Goal: Task Accomplishment & Management: Manage account settings

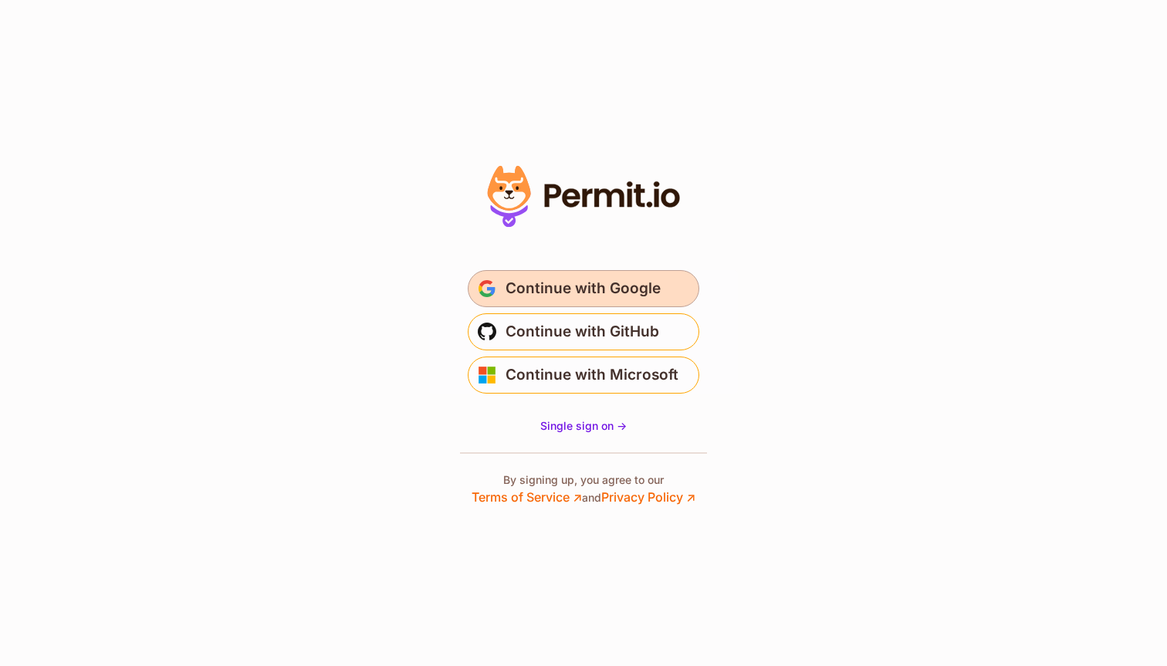
click at [631, 289] on span "Continue with Google" at bounding box center [583, 288] width 155 height 25
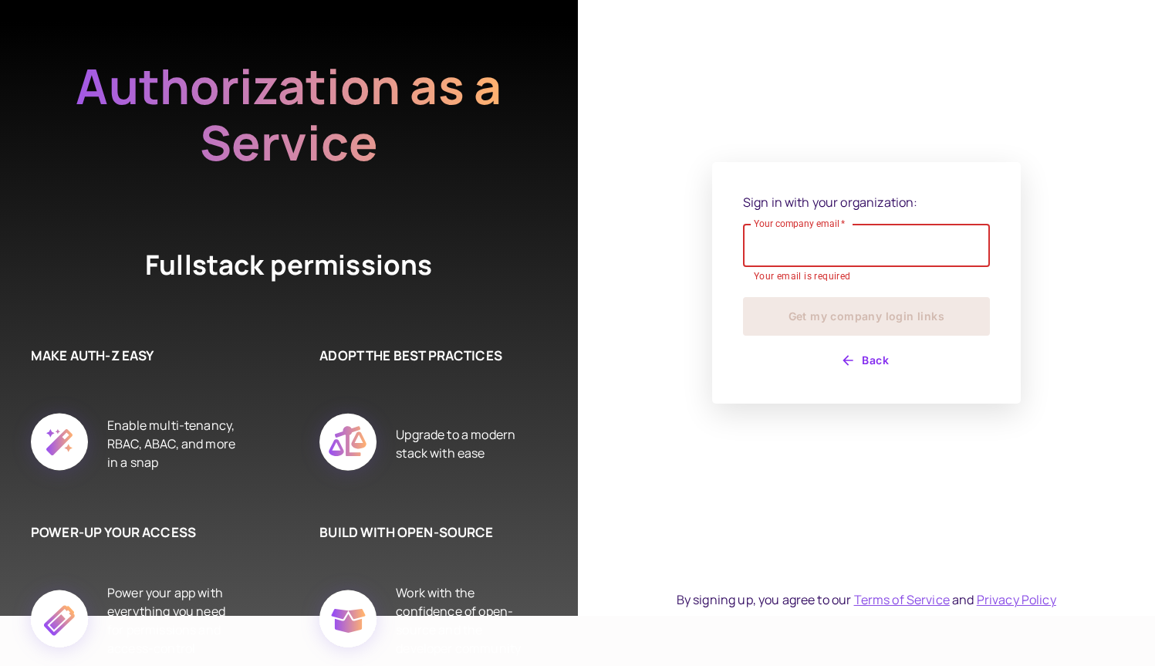
scroll to position [52, 0]
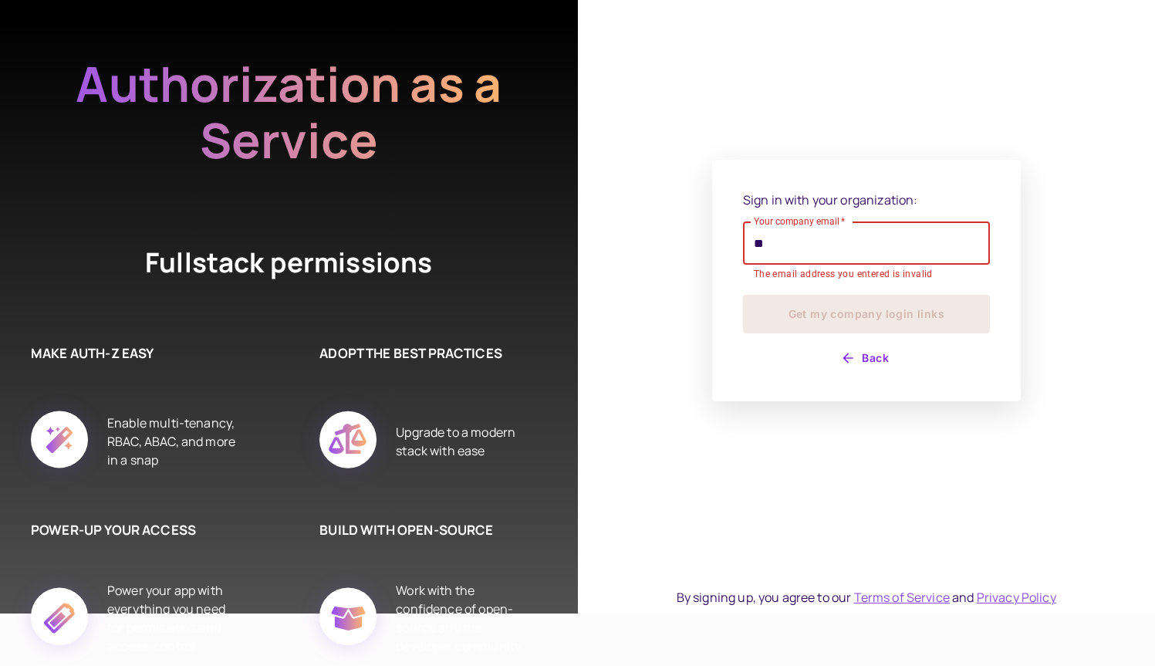
type input "*"
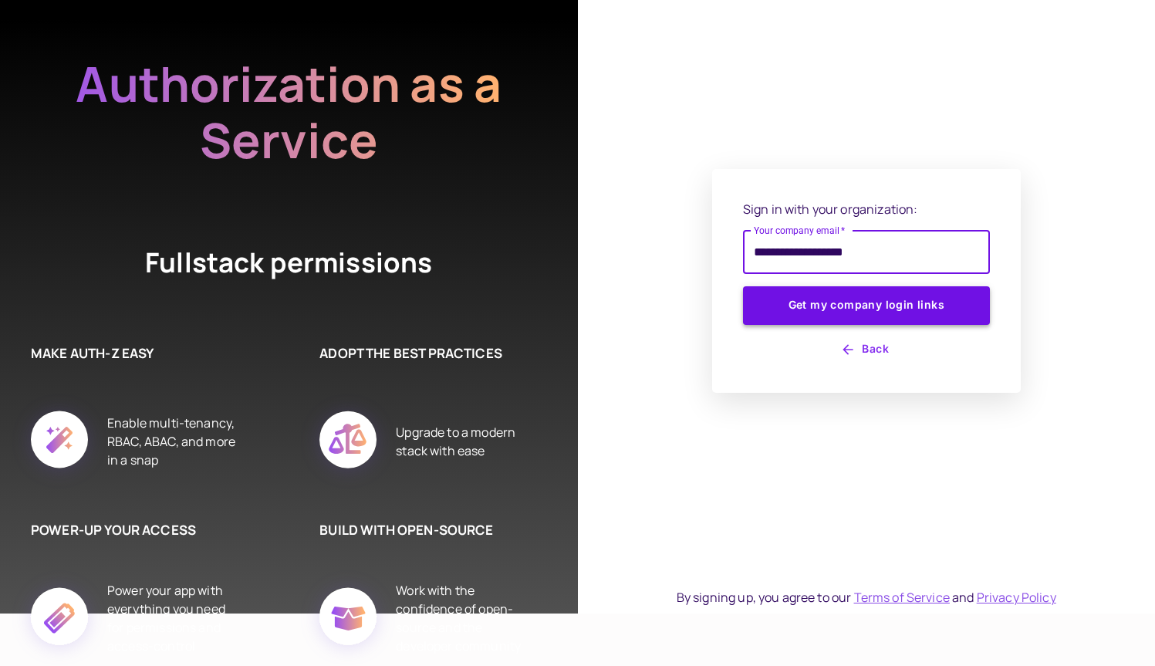
type input "**********"
click at [963, 309] on button "Get my company login links" at bounding box center [866, 305] width 247 height 39
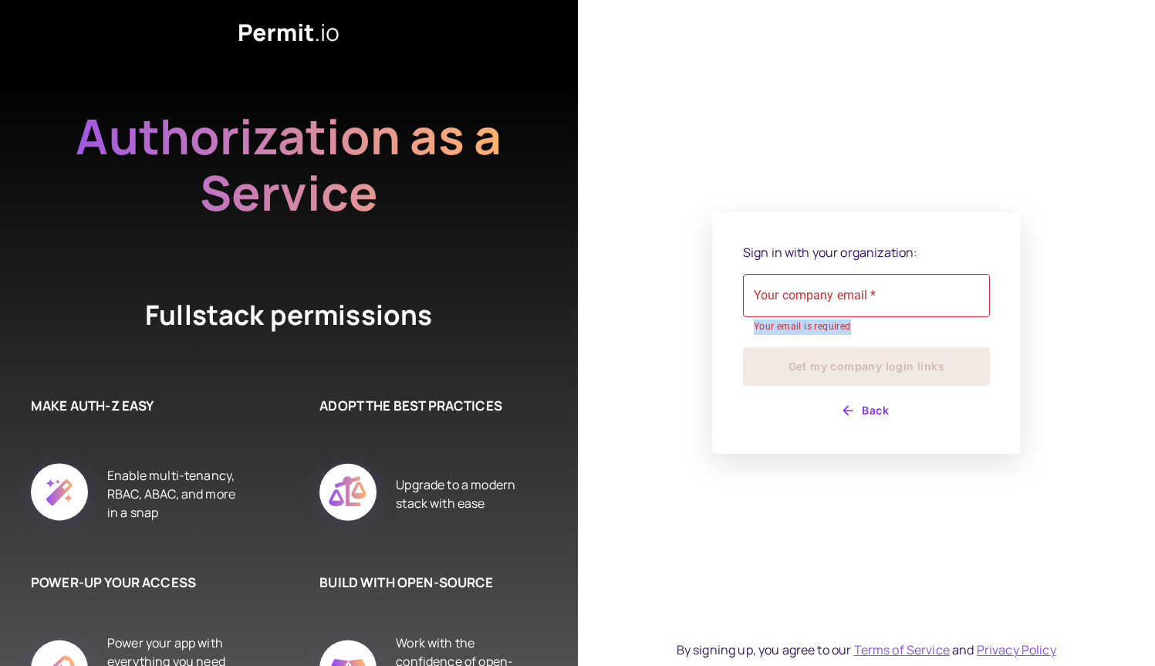
drag, startPoint x: 902, startPoint y: 330, endPoint x: 754, endPoint y: 316, distance: 148.8
click at [755, 316] on div "Your company email   * Your company email   * Your email is required" at bounding box center [866, 304] width 247 height 61
click at [659, 394] on div "Sign in with your organization: Your company email   * Your company email   * Y…" at bounding box center [867, 333] width 578 height 666
click at [841, 297] on input "Your company email   *" at bounding box center [866, 295] width 247 height 43
click at [721, 422] on div "Sign in with your organization: Your company email   * Your company email   * Y…" at bounding box center [866, 333] width 309 height 242
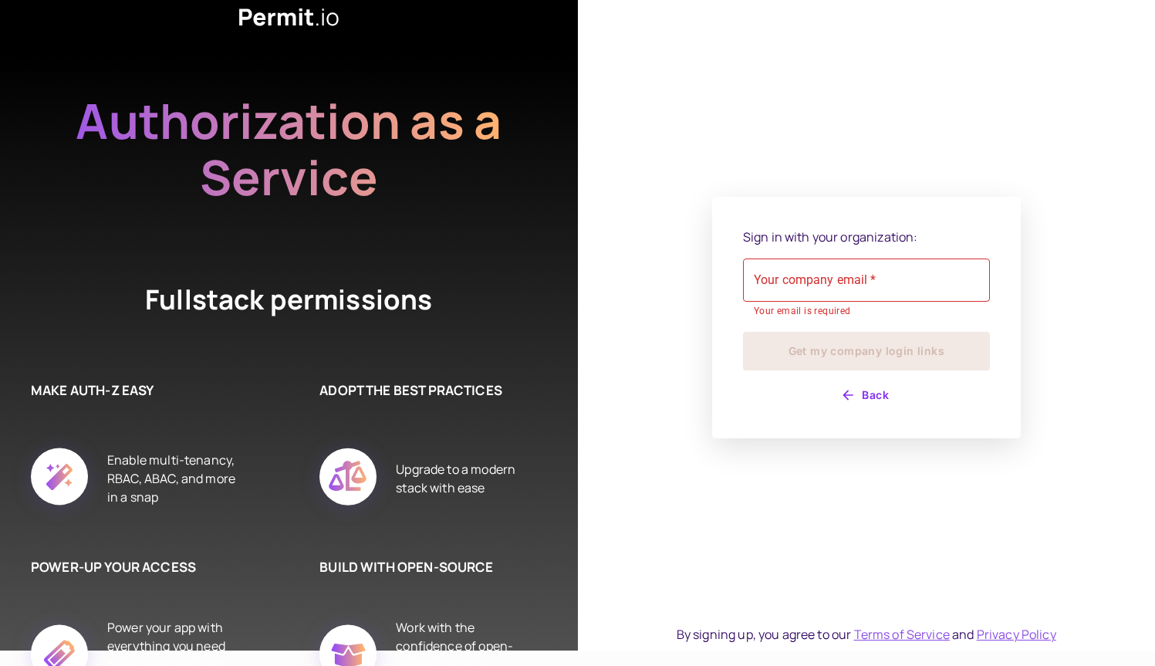
scroll to position [52, 0]
